Goal: Task Accomplishment & Management: Use online tool/utility

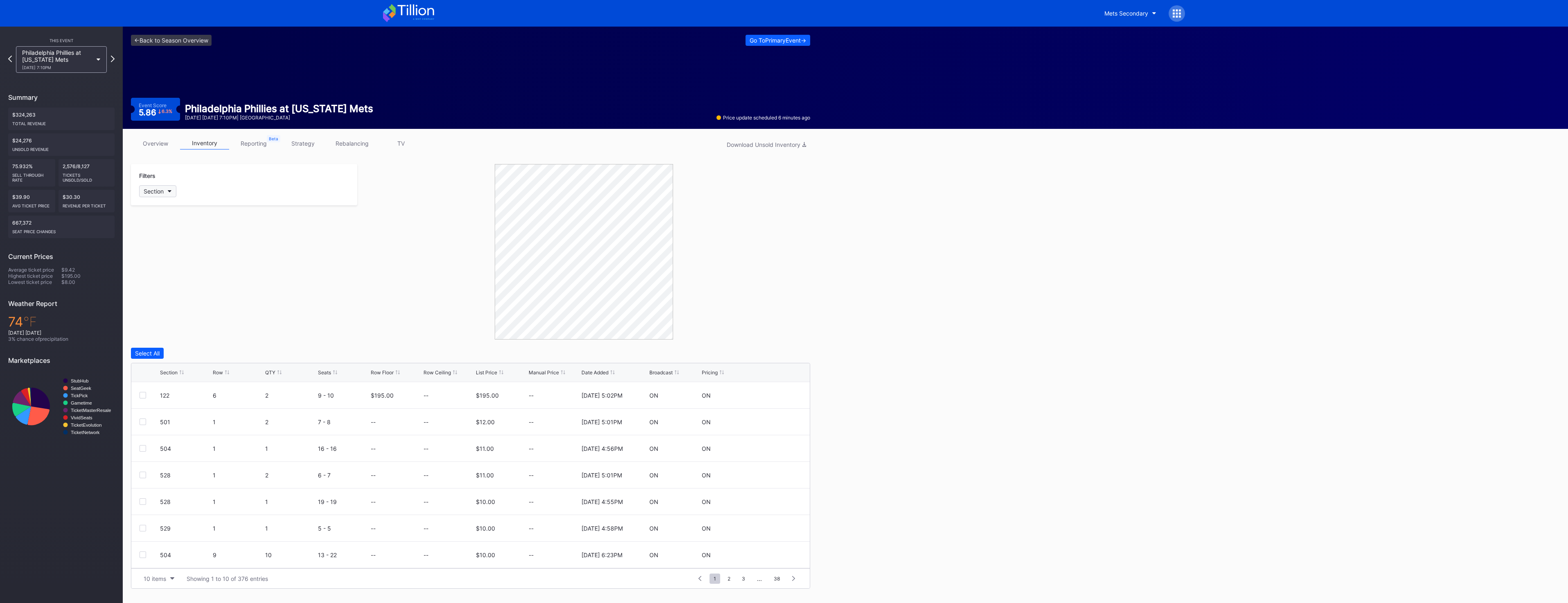
click at [144, 192] on button "Section" at bounding box center [158, 191] width 37 height 12
click at [69, 62] on div "Philadelphia Phillies at [US_STATE] Mets [DATE] 7:10PM" at bounding box center [57, 59] width 71 height 21
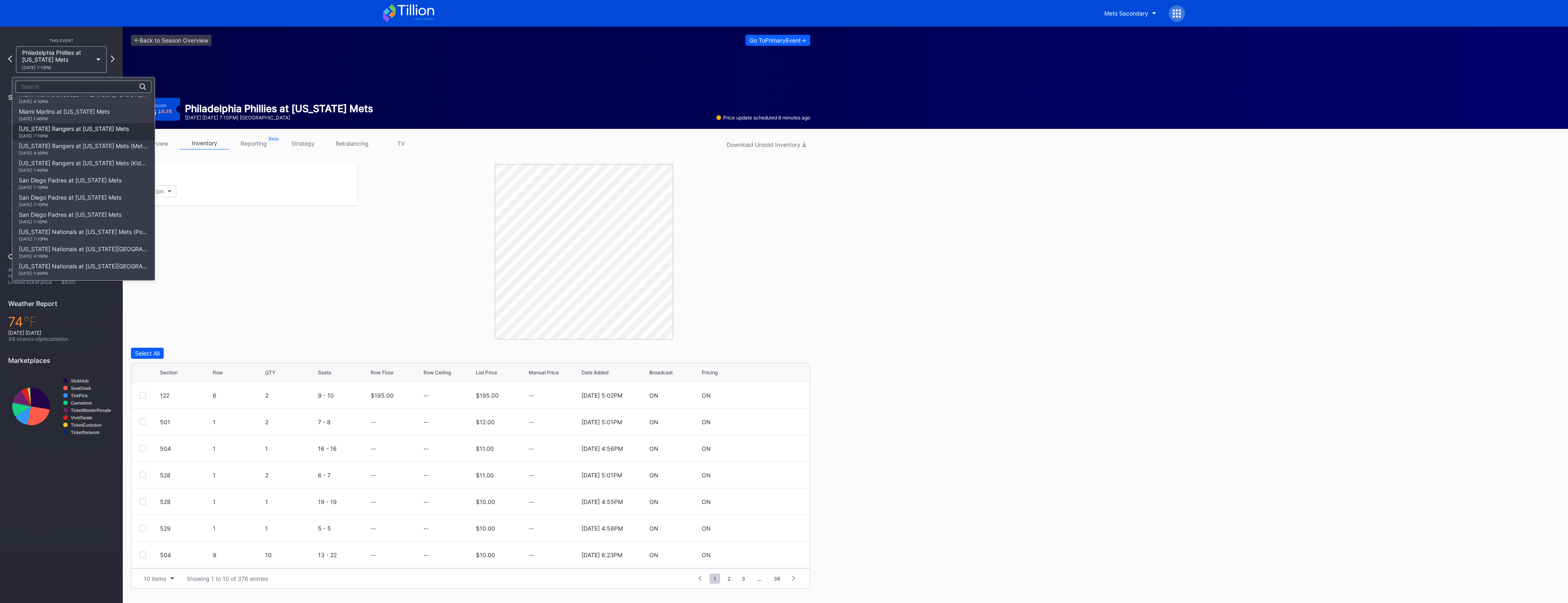
scroll to position [1193, 0]
click at [78, 128] on div "[US_STATE] Rangers at [US_STATE] Mets [DATE] 7:10PM" at bounding box center [74, 131] width 110 height 13
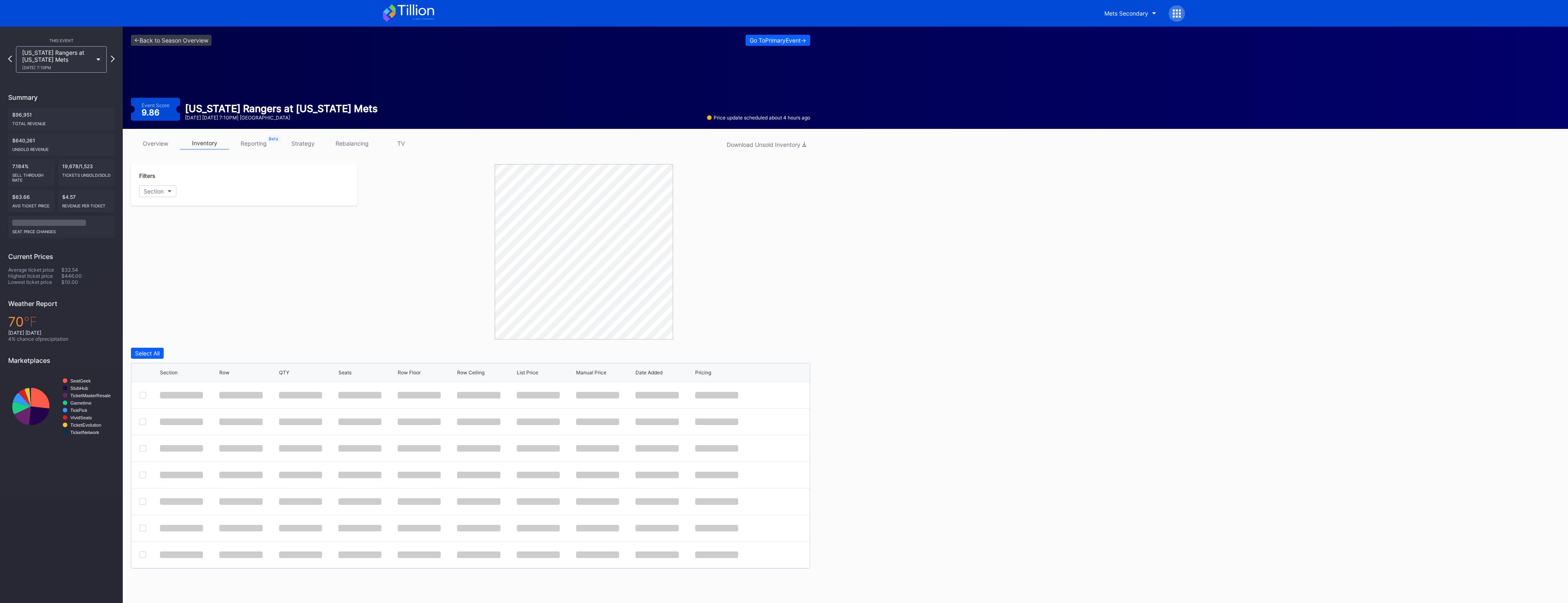
click at [169, 193] on button "Section" at bounding box center [158, 191] width 37 height 12
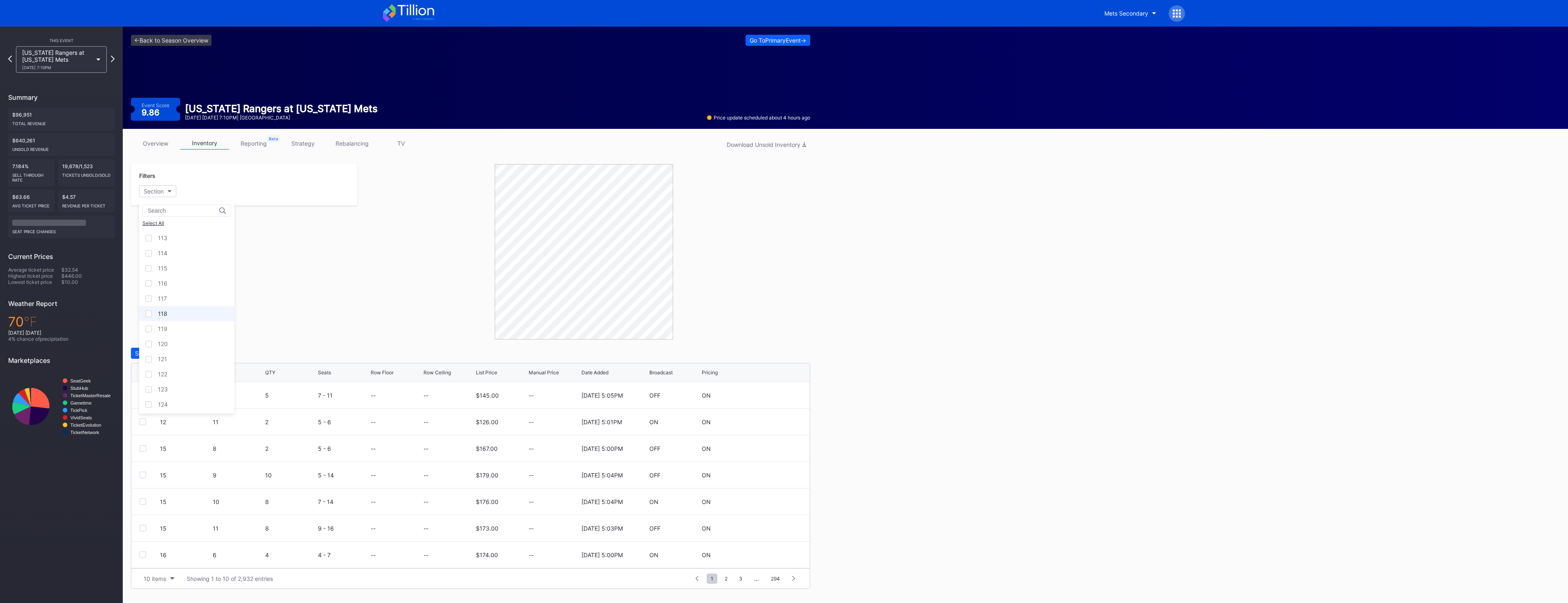
scroll to position [245, 0]
click at [179, 294] on div "115" at bounding box center [187, 294] width 96 height 15
click at [177, 306] on div "116" at bounding box center [187, 309] width 96 height 15
click at [181, 324] on div "117" at bounding box center [187, 324] width 96 height 15
click at [184, 349] on div "119" at bounding box center [187, 355] width 96 height 15
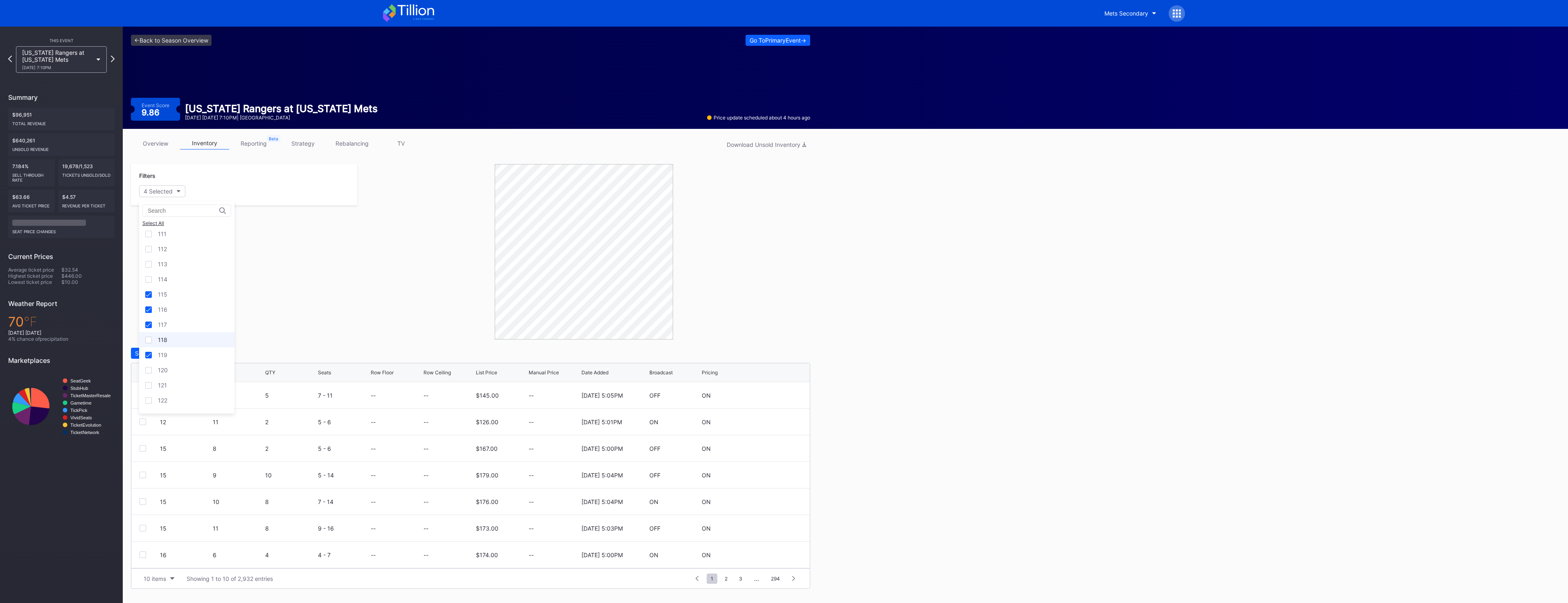
click at [183, 337] on div "118" at bounding box center [187, 339] width 96 height 15
click at [174, 374] on div "120" at bounding box center [187, 370] width 96 height 15
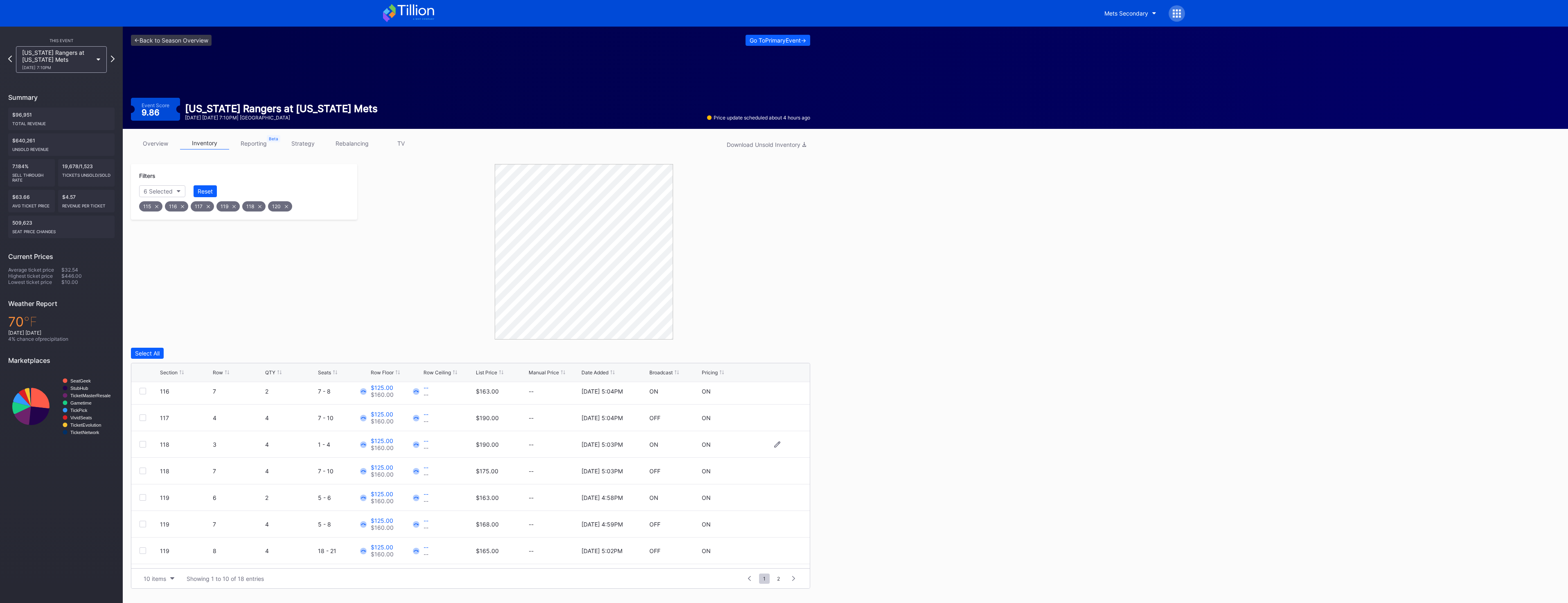
scroll to position [80, 0]
click at [146, 577] on div "10 items" at bounding box center [155, 579] width 22 height 7
click at [153, 560] on div "200 items" at bounding box center [159, 558] width 26 height 7
click at [179, 373] on div "Section" at bounding box center [185, 372] width 51 height 6
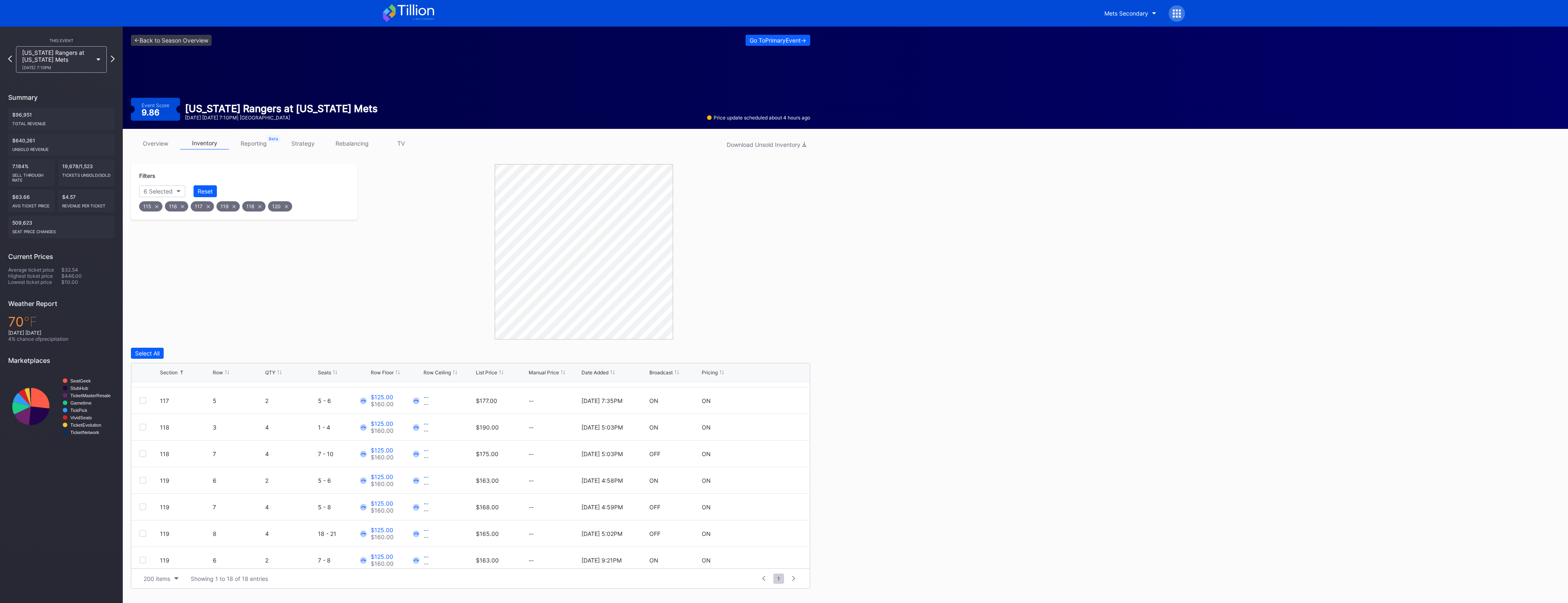
scroll to position [293, 0]
click at [143, 555] on div at bounding box center [143, 555] width 7 height 7
click at [142, 501] on div at bounding box center [143, 502] width 7 height 7
click at [144, 475] on div at bounding box center [143, 475] width 7 height 7
click at [139, 450] on div "120 5 4 3 - 6 $125.00 $160.00 -- -- $168.00 -- [DATE] 5:04PM OFF ON" at bounding box center [470, 449] width 678 height 26
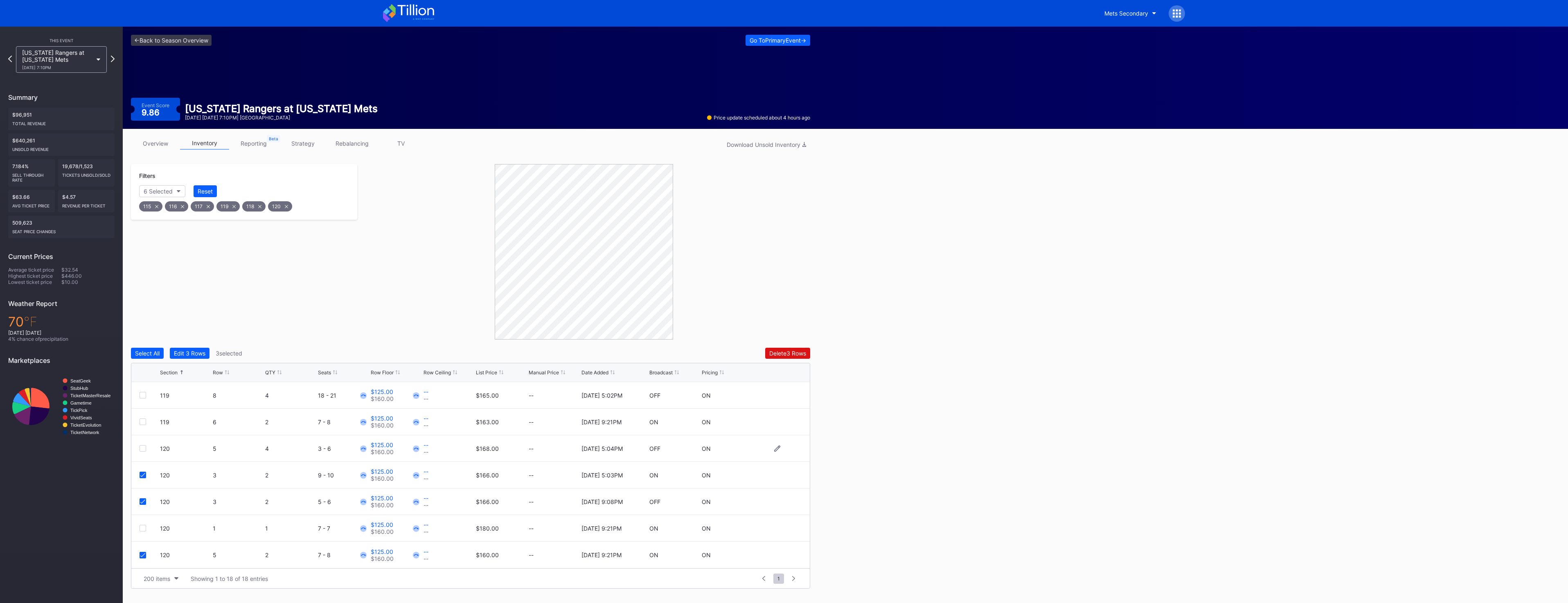
click at [143, 449] on div at bounding box center [143, 448] width 7 height 7
click at [144, 437] on div at bounding box center [143, 436] width 7 height 7
click at [142, 449] on div at bounding box center [143, 451] width 7 height 7
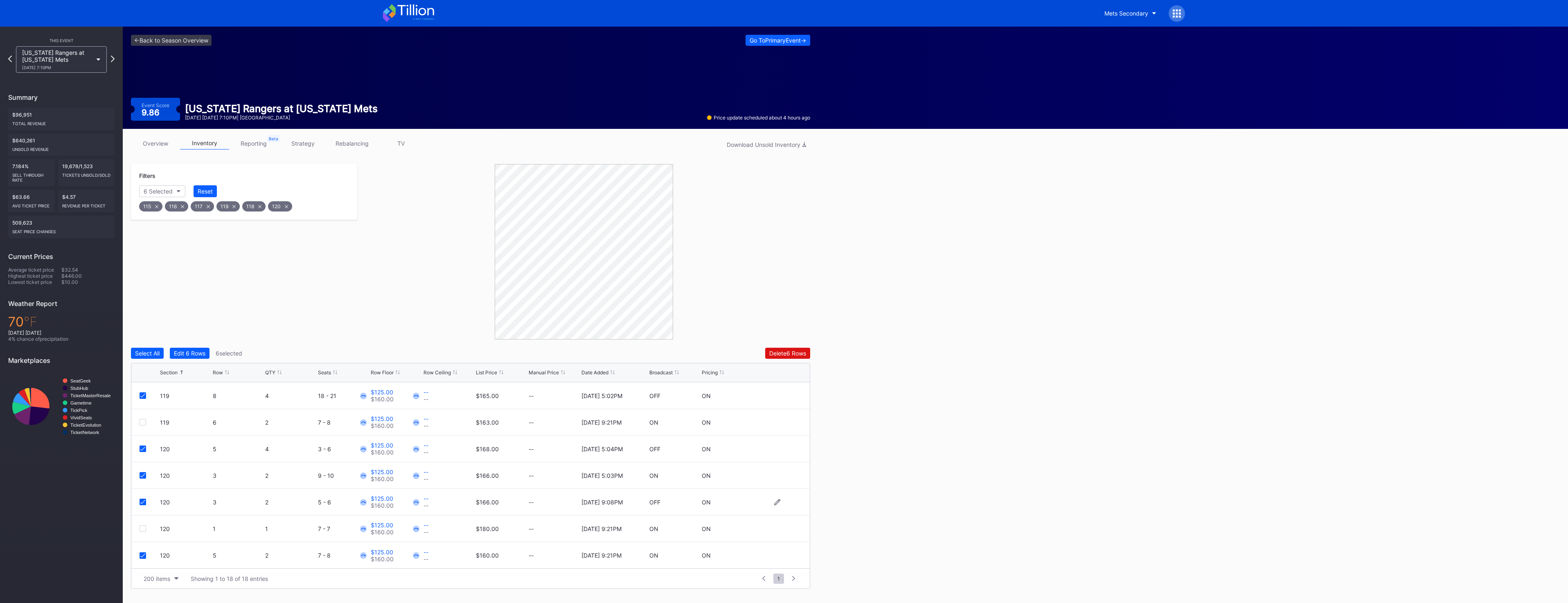
scroll to position [293, 0]
click at [792, 355] on div "Delete 6 Rows" at bounding box center [788, 353] width 37 height 7
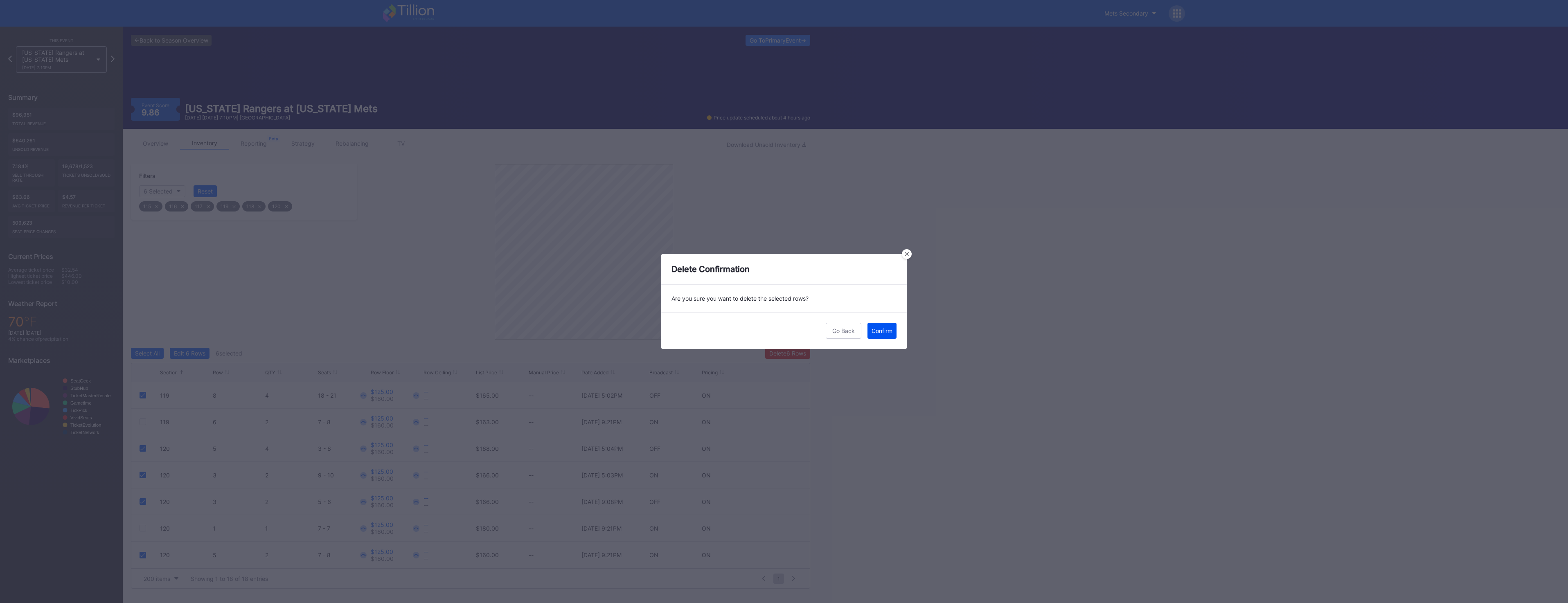
click at [887, 332] on div "Confirm" at bounding box center [882, 331] width 21 height 7
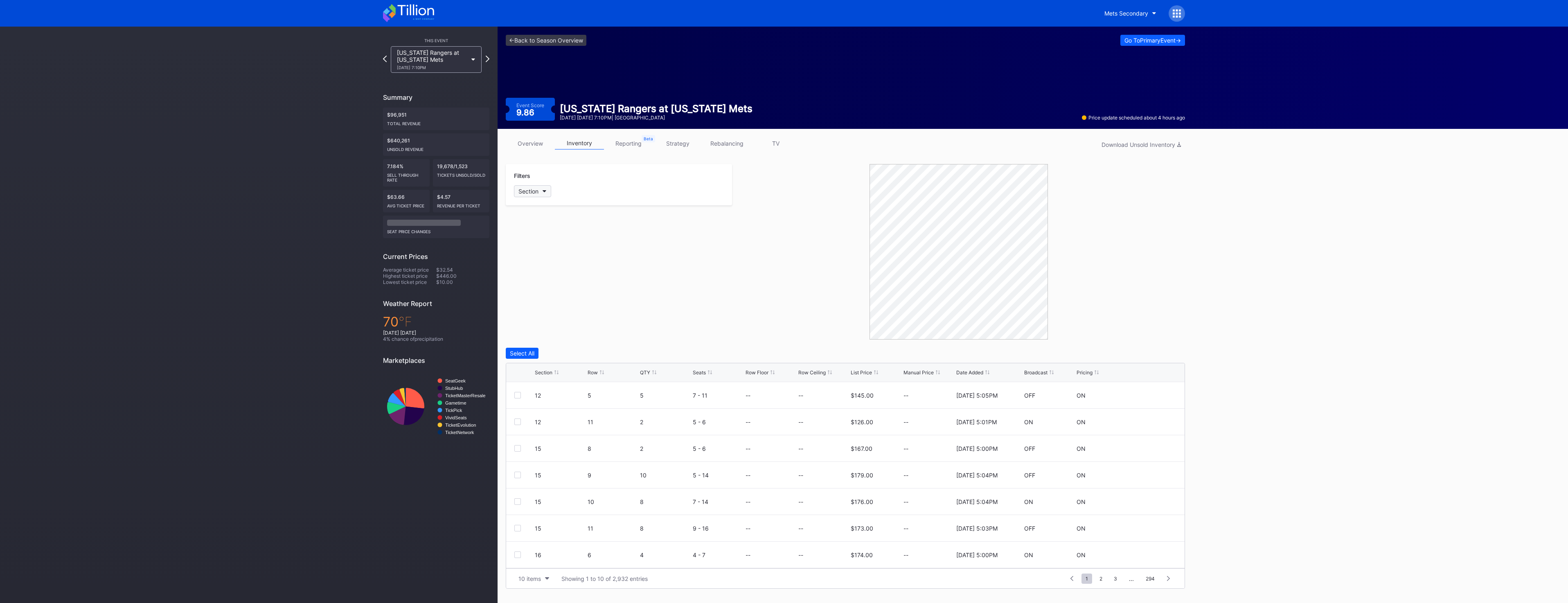
click at [544, 193] on button "Section" at bounding box center [533, 191] width 37 height 12
click at [563, 361] on div "119" at bounding box center [562, 355] width 96 height 15
click at [560, 371] on div "120" at bounding box center [562, 370] width 96 height 15
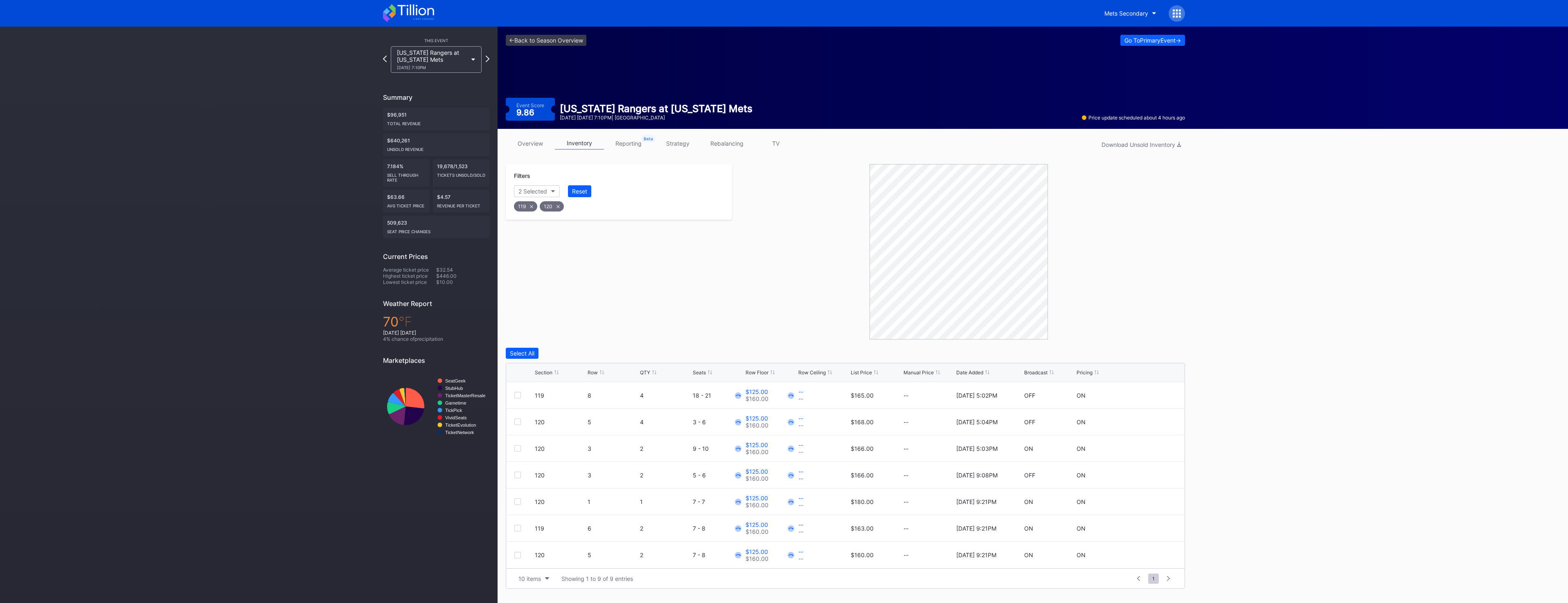
click at [551, 375] on div "Section" at bounding box center [543, 372] width 18 height 6
click at [516, 422] on div at bounding box center [517, 422] width 7 height 7
click at [519, 445] on div at bounding box center [517, 448] width 7 height 7
click at [519, 501] on div at bounding box center [517, 502] width 7 height 7
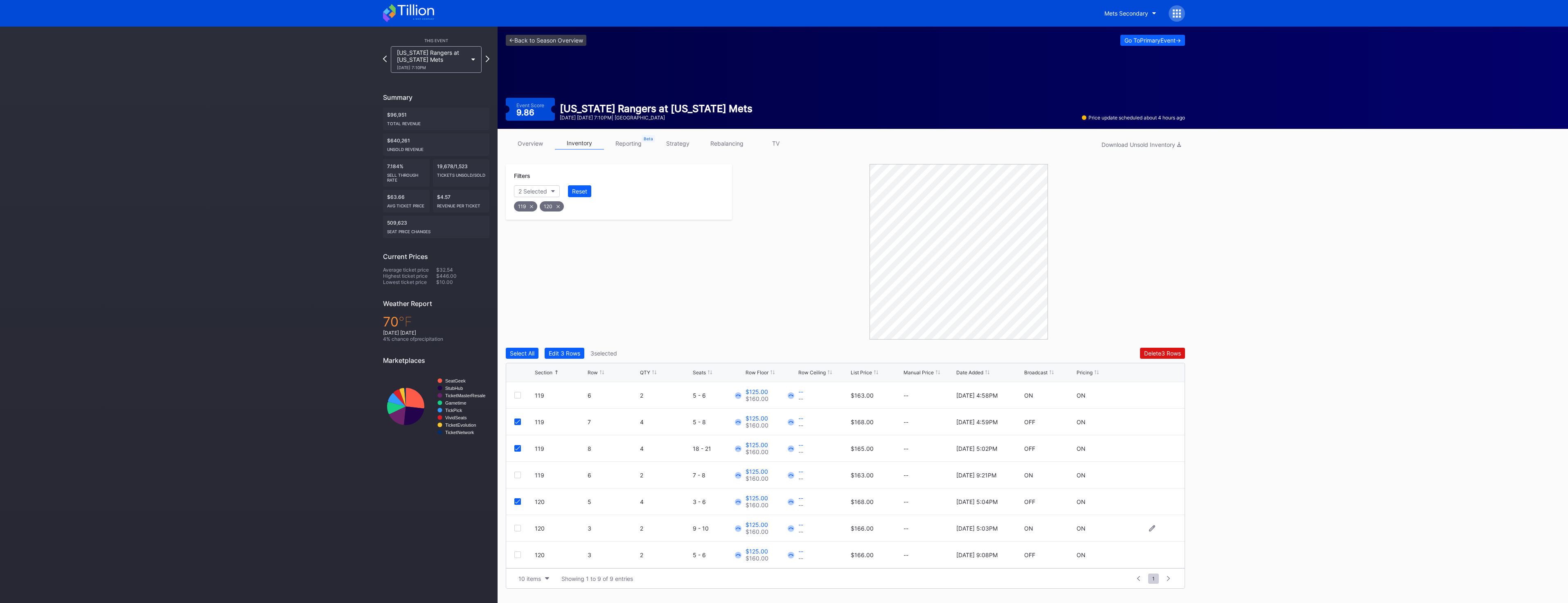
click at [520, 528] on div at bounding box center [517, 528] width 7 height 7
click at [517, 554] on div at bounding box center [517, 555] width 7 height 7
click at [519, 553] on div at bounding box center [517, 555] width 7 height 7
click at [1185, 348] on div "overview inventory reporting strategy rebalancing TV Download Unsold Inventory …" at bounding box center [845, 363] width 695 height 468
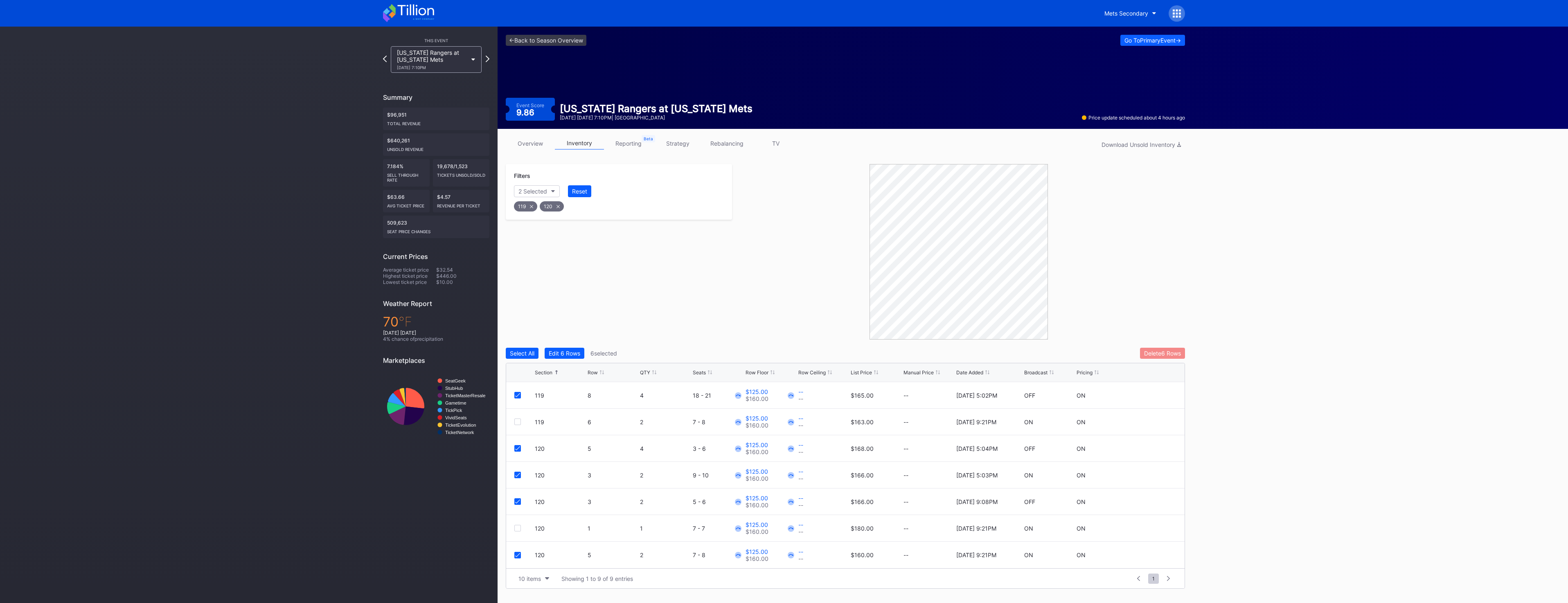
click at [1167, 357] on div "Delete 6 Rows" at bounding box center [1163, 353] width 37 height 7
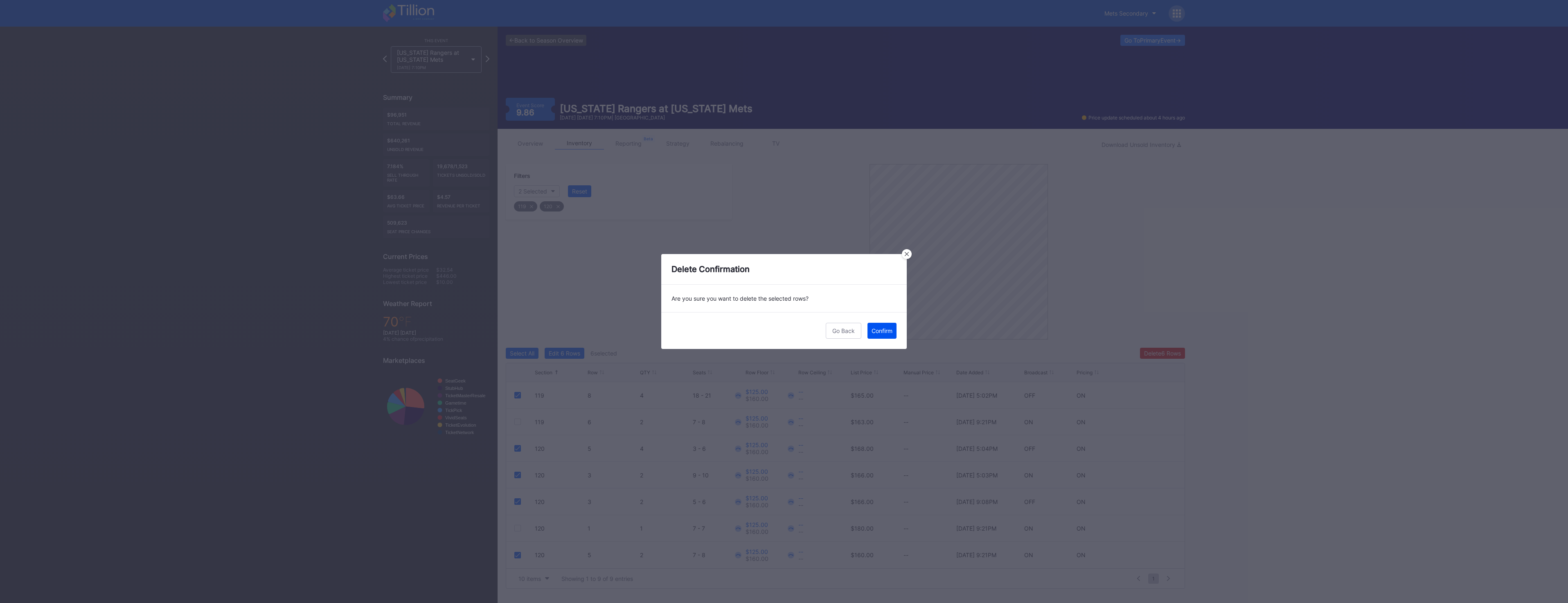
click at [891, 331] on div "Confirm" at bounding box center [882, 331] width 21 height 7
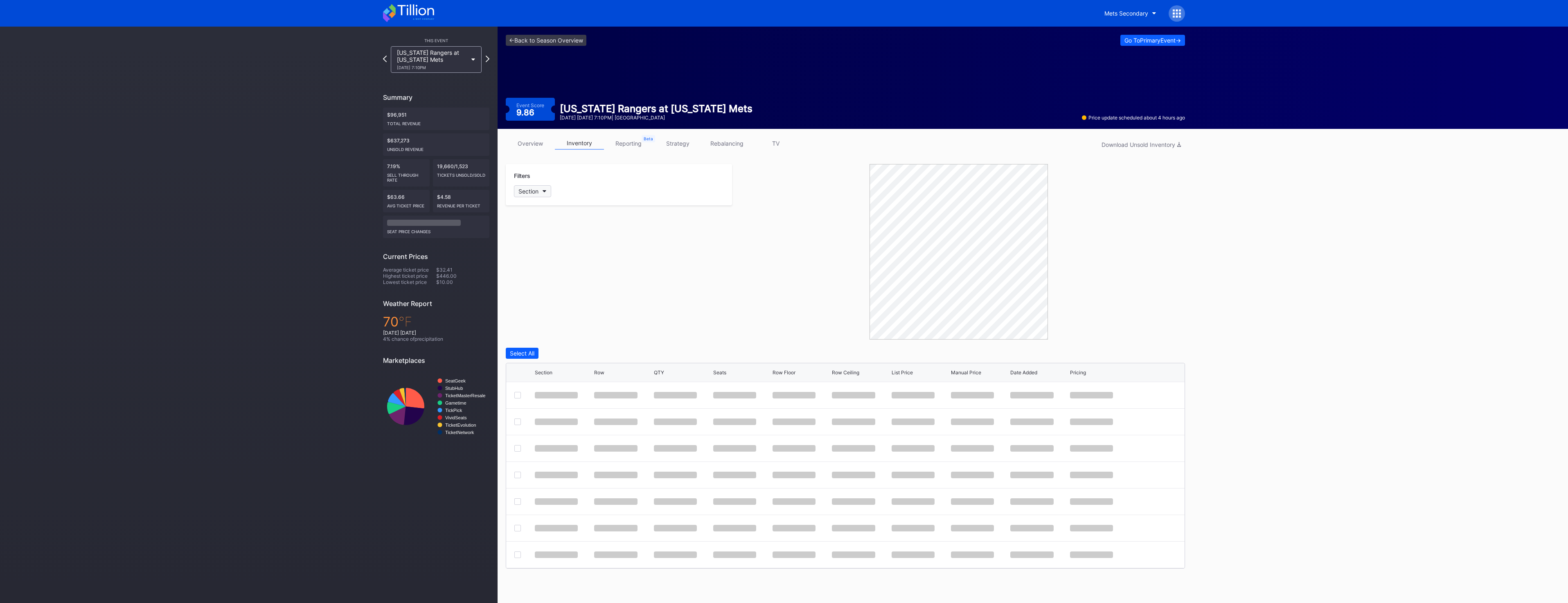
click at [545, 191] on icon "button" at bounding box center [544, 192] width 4 height 3
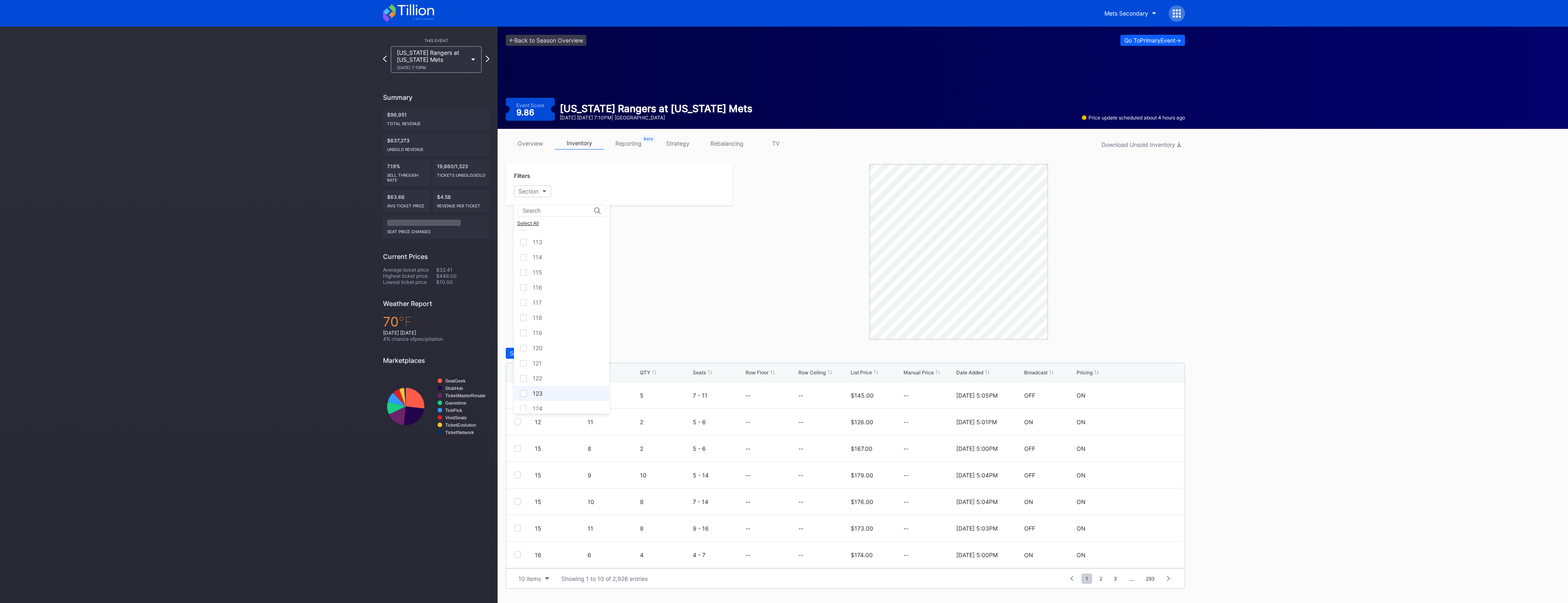
scroll to position [245, 0]
click at [566, 353] on div "119" at bounding box center [562, 355] width 96 height 15
click at [566, 366] on div "120" at bounding box center [562, 370] width 96 height 15
